Goal: Use online tool/utility: Utilize a website feature to perform a specific function

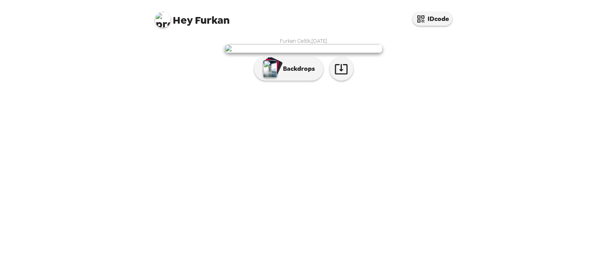
scroll to position [8, 0]
click at [290, 74] on p "Backdrops" at bounding box center [297, 68] width 36 height 9
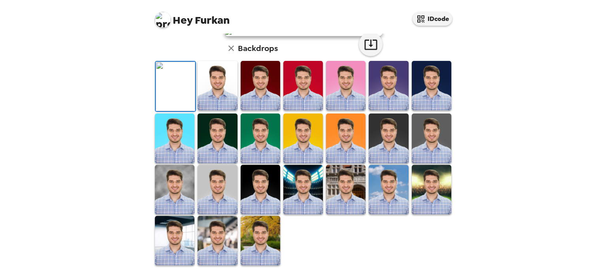
scroll to position [77, 0]
click at [215, 110] on img at bounding box center [218, 85] width 40 height 49
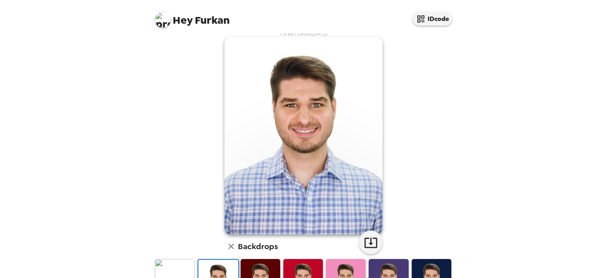
scroll to position [0, 0]
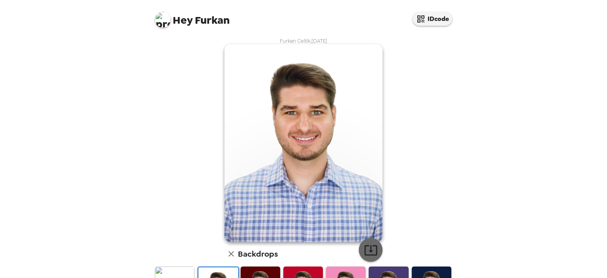
click at [365, 250] on icon "button" at bounding box center [371, 250] width 13 height 10
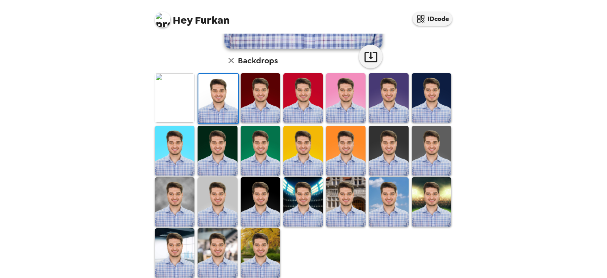
scroll to position [201, 0]
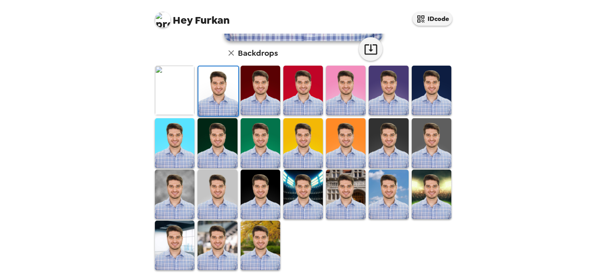
click at [214, 243] on img at bounding box center [218, 245] width 40 height 49
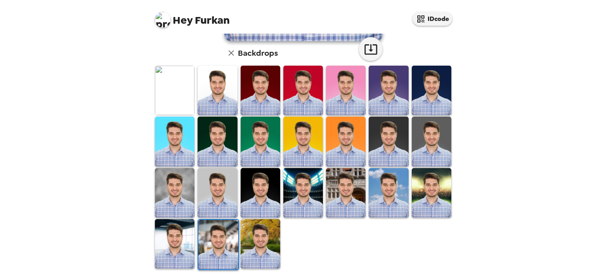
click at [185, 232] on img at bounding box center [175, 243] width 40 height 49
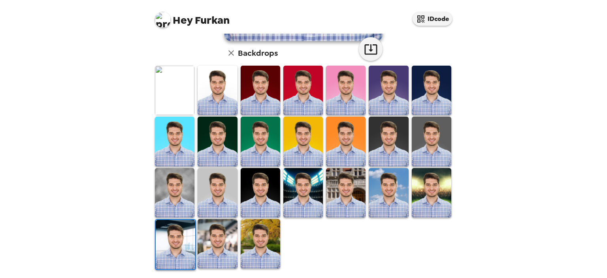
click at [175, 184] on img at bounding box center [175, 192] width 40 height 49
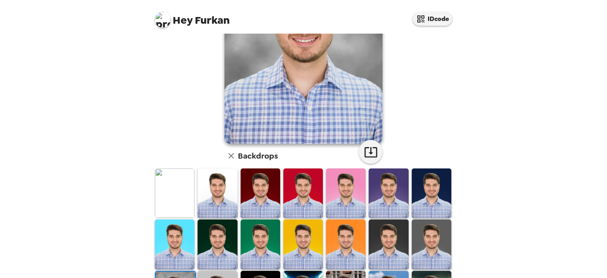
scroll to position [138, 0]
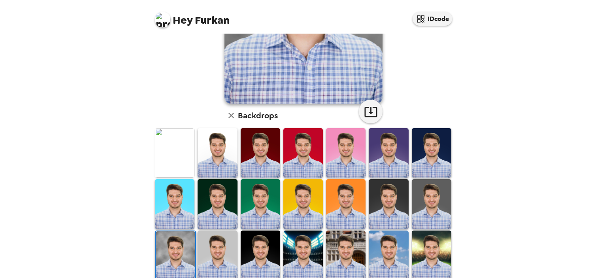
click at [223, 150] on img at bounding box center [218, 152] width 40 height 49
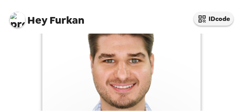
scroll to position [52, 0]
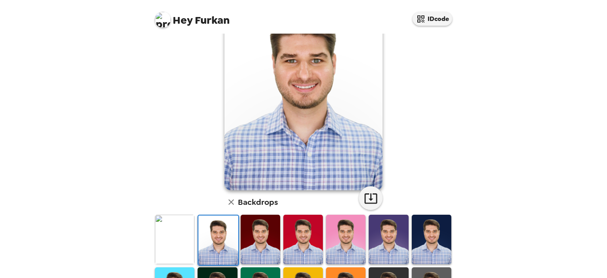
scroll to position [52, 0]
click at [177, 111] on img at bounding box center [175, 239] width 40 height 49
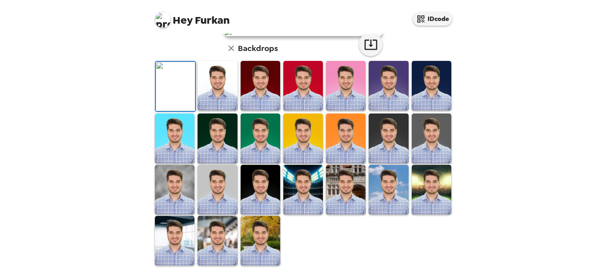
click at [191, 111] on img at bounding box center [176, 86] width 40 height 49
click at [214, 110] on img at bounding box center [218, 85] width 40 height 49
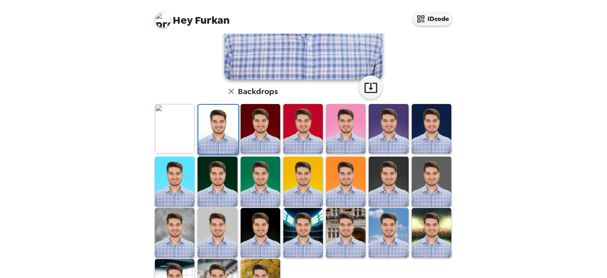
scroll to position [192, 0]
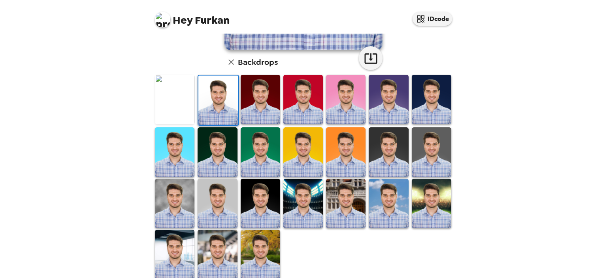
click at [242, 111] on img at bounding box center [389, 203] width 40 height 49
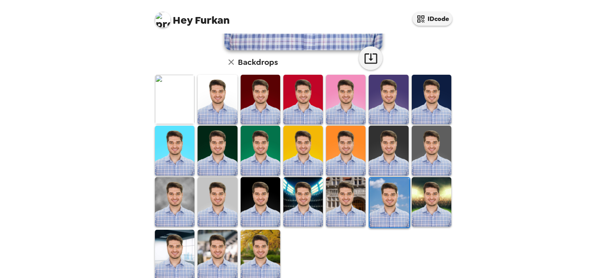
click at [179, 111] on img at bounding box center [175, 201] width 40 height 49
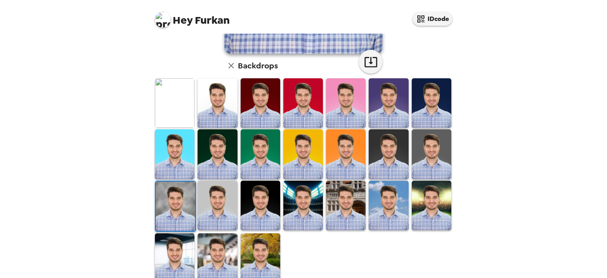
scroll to position [201, 0]
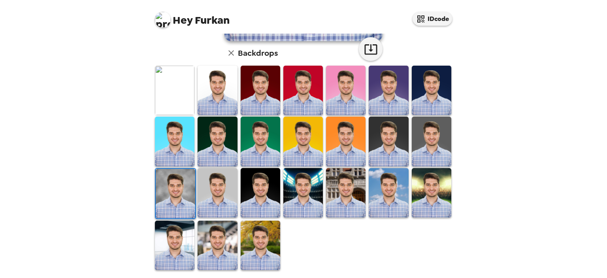
click at [207, 111] on img at bounding box center [218, 245] width 40 height 49
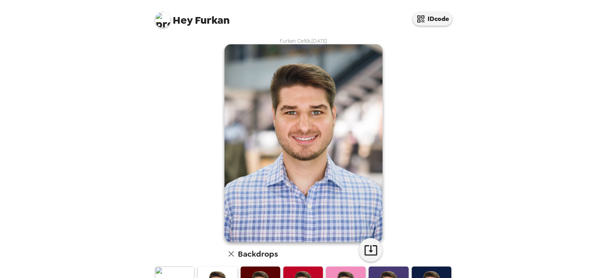
scroll to position [0, 0]
click at [242, 111] on icon "button" at bounding box center [371, 250] width 14 height 14
